Goal: Task Accomplishment & Management: Use online tool/utility

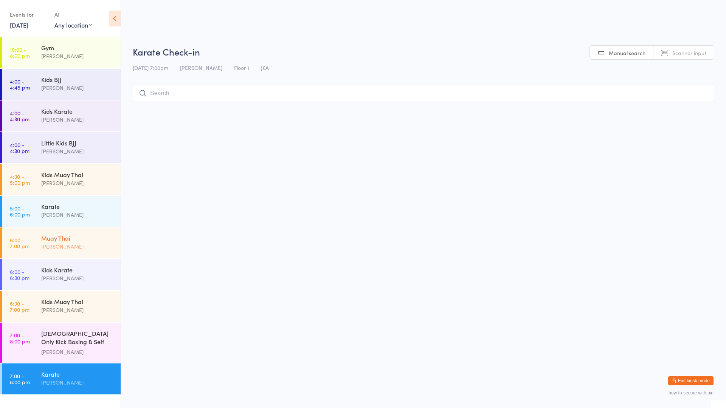
click at [57, 232] on div "Muay Thai [PERSON_NAME]" at bounding box center [80, 242] width 79 height 30
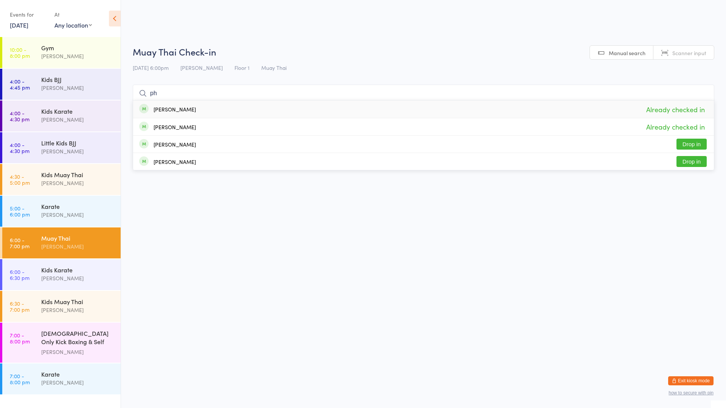
type input "p"
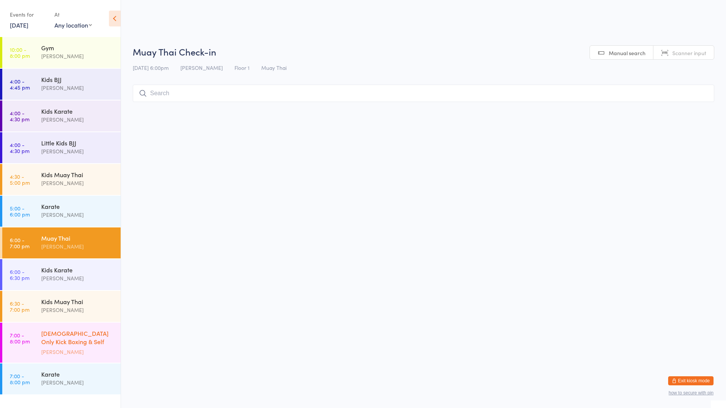
click at [74, 339] on div "[DEMOGRAPHIC_DATA] Only Kick Boxing & Self Defence" at bounding box center [77, 338] width 73 height 19
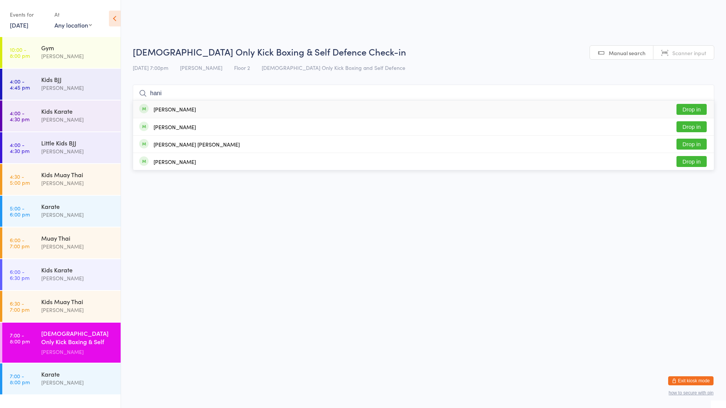
type input "hani"
click at [164, 114] on div "[PERSON_NAME] Drop in" at bounding box center [423, 109] width 580 height 17
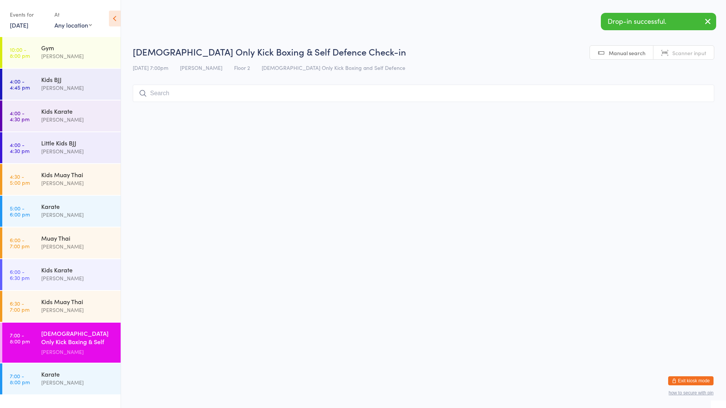
click at [623, 133] on html "You have now entered Kiosk Mode. Members will be able to check themselves in us…" at bounding box center [363, 204] width 726 height 408
click at [51, 371] on div "Karate" at bounding box center [77, 374] width 73 height 8
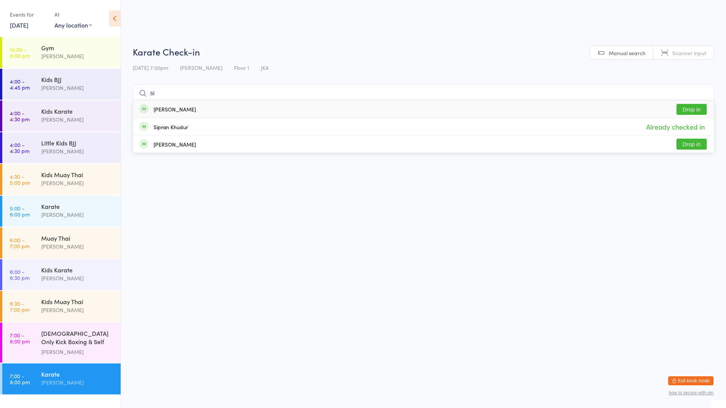
type input "s"
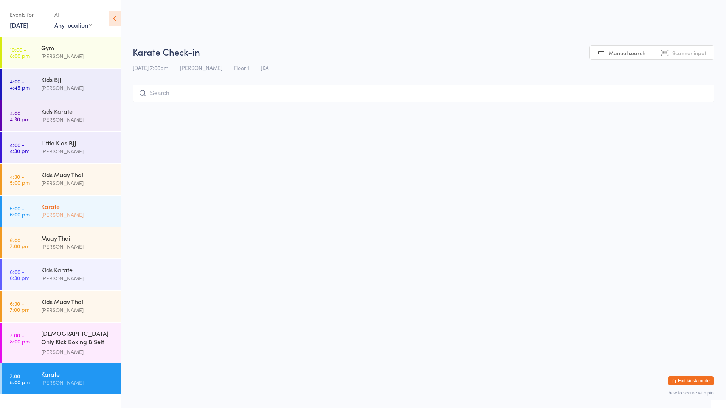
click at [46, 209] on div "Karate" at bounding box center [77, 206] width 73 height 8
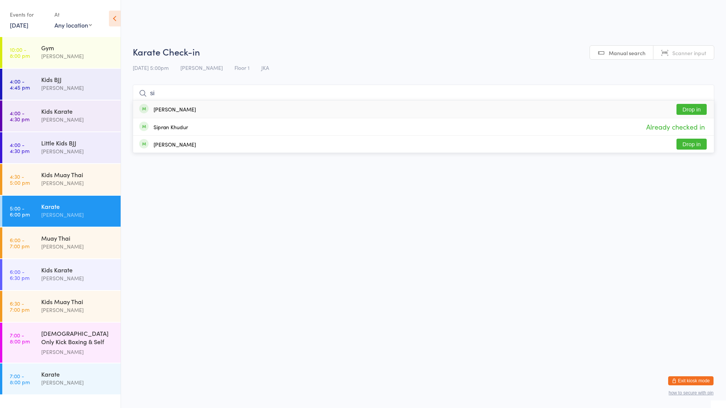
type input "s"
